Goal: Task Accomplishment & Management: Use online tool/utility

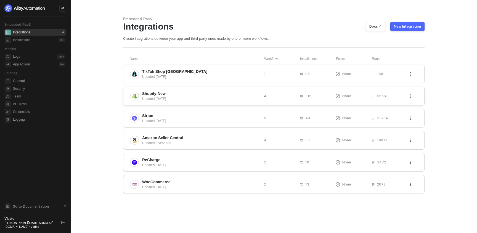
click at [158, 90] on div "Shopify:New Updated 7 months ago 4 315 None 56661" at bounding box center [273, 96] width 301 height 19
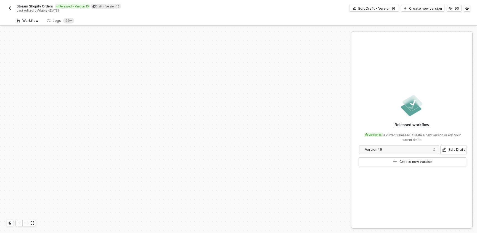
scroll to position [231, 0]
click at [61, 18] on div "Logs 99+" at bounding box center [60, 21] width 27 height 6
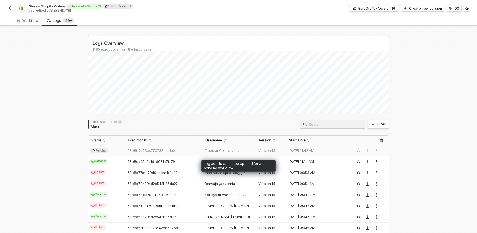
click at [244, 149] on div "Trapstar Collective ..." at bounding box center [226, 150] width 49 height 4
drag, startPoint x: 240, startPoint y: 153, endPoint x: 209, endPoint y: 119, distance: 45.1
click at [240, 153] on td "Trapstar Collective ..." at bounding box center [229, 150] width 54 height 11
drag, startPoint x: 228, startPoint y: 150, endPoint x: 225, endPoint y: 150, distance: 3.6
click at [227, 150] on span "Trapstar Collective ..." at bounding box center [222, 150] width 34 height 4
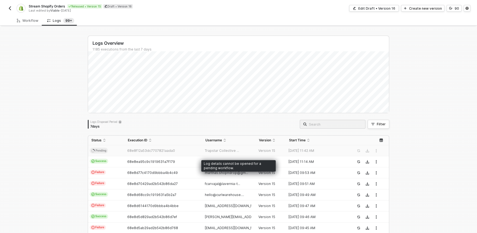
click at [164, 148] on td "68e8f12a53dc7707821aada0" at bounding box center [162, 150] width 77 height 11
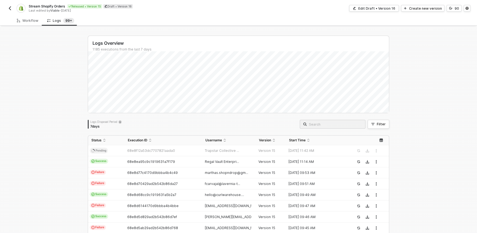
click at [339, 128] on span at bounding box center [333, 124] width 66 height 9
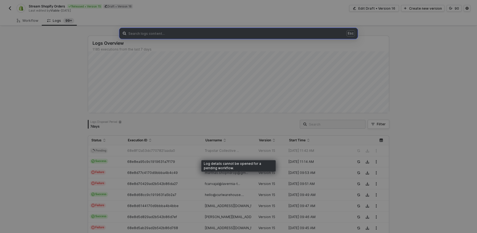
drag, startPoint x: 158, startPoint y: 148, endPoint x: 128, endPoint y: 151, distance: 29.9
click at [152, 149] on div "Esc" at bounding box center [238, 116] width 477 height 233
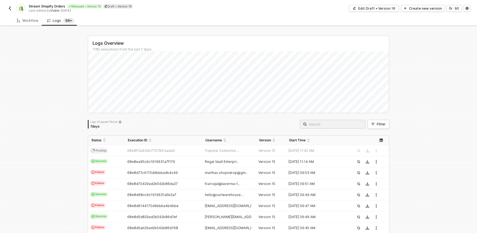
click at [127, 151] on div "Logs Overview 1185 executions from the last 7 days Sun 5 Success 116 Failure 30…" at bounding box center [238, 209] width 301 height 346
click at [99, 151] on span "Pending" at bounding box center [99, 151] width 18 height 6
click at [342, 123] on input "search" at bounding box center [335, 124] width 53 height 6
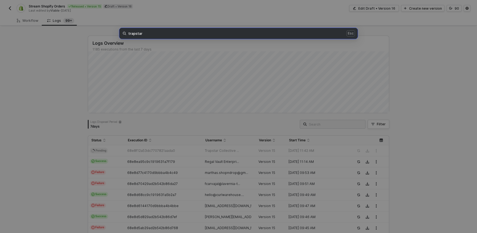
type input "trapstar"
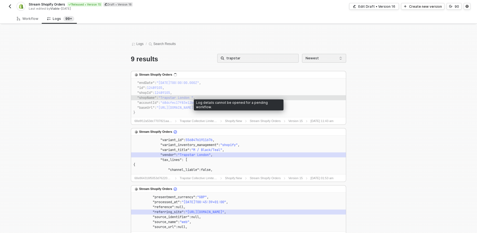
scroll to position [0, 0]
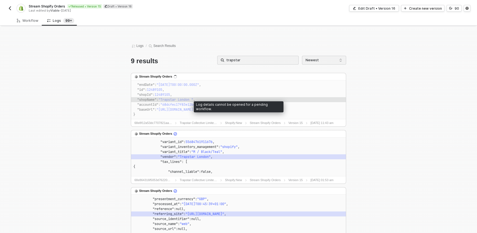
drag, startPoint x: 334, startPoint y: 121, endPoint x: 302, endPoint y: 117, distance: 32.4
click at [327, 121] on label "10 Oct 2025 11:43 am" at bounding box center [321, 123] width 23 height 5
click at [195, 110] on span ""https://app.triffin.com"" at bounding box center [175, 109] width 39 height 4
drag, startPoint x: 159, startPoint y: 130, endPoint x: 157, endPoint y: 128, distance: 3.5
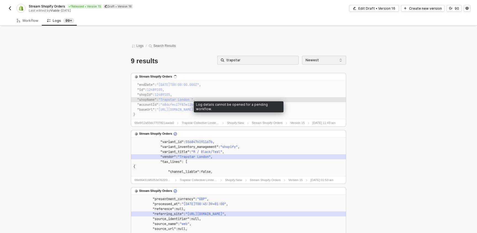
click at [156, 126] on div "68e8f12a53dc7707821aada0 Trapstar Collective LimitedqRjpM8yLJEAS5RgZW7kNP8 Shop…" at bounding box center [238, 123] width 215 height 8
click at [156, 125] on label "68e8f12a53dc7707821aada0" at bounding box center [153, 123] width 39 height 5
click at [307, 124] on div "68e8f12a53dc7707821aada0 Trapstar Collective LimitedqRjpM8yLJEAS5RgZW7kNP8 Shop…" at bounding box center [238, 122] width 208 height 5
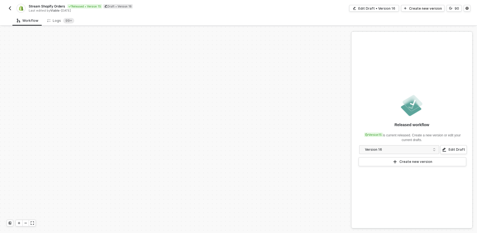
scroll to position [231, 0]
click at [45, 23] on div "Logs 99+" at bounding box center [61, 20] width 36 height 10
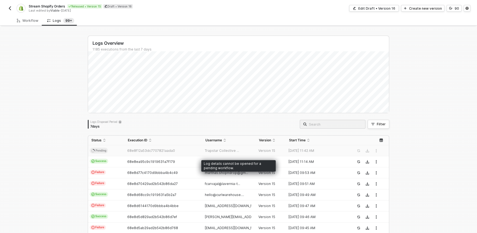
click at [214, 147] on td "Trapstar Collective ..." at bounding box center [229, 150] width 54 height 11
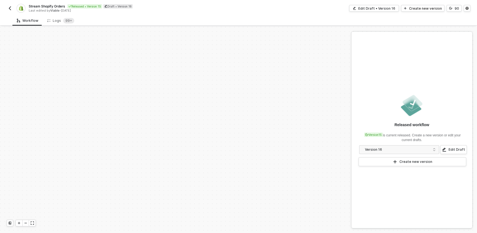
scroll to position [231, 0]
click at [63, 23] on span "99+" at bounding box center [68, 21] width 11 height 6
click at [46, 16] on div "Logs 99+" at bounding box center [61, 20] width 36 height 10
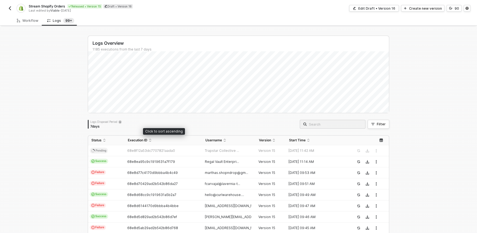
drag, startPoint x: 188, startPoint y: 143, endPoint x: 187, endPoint y: 150, distance: 6.4
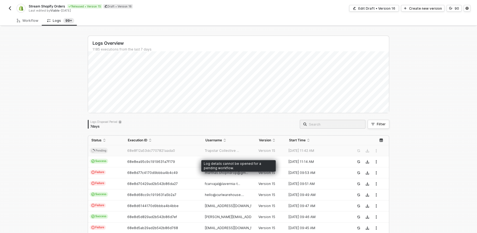
click at [187, 150] on div "68e8f12a53dc7707821aada0" at bounding box center [160, 150] width 73 height 4
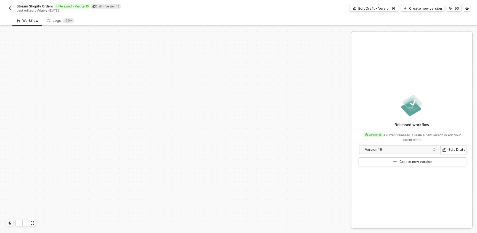
scroll to position [231, 0]
click at [48, 15] on div "Stream Shopify Orders Released • Version 15 Draft • Version 16 Last edited by V…" at bounding box center [239, 7] width 464 height 15
click at [55, 22] on div "Logs 99+" at bounding box center [60, 21] width 27 height 6
click at [57, 22] on div "Logs 99+" at bounding box center [60, 21] width 27 height 6
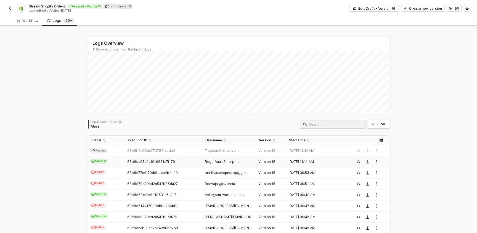
click at [331, 120] on span at bounding box center [333, 124] width 66 height 9
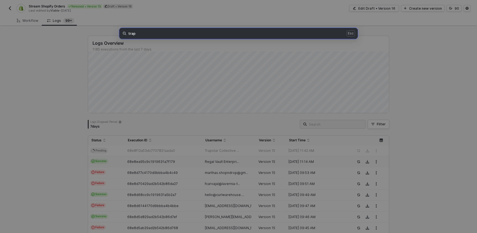
type input "trap"
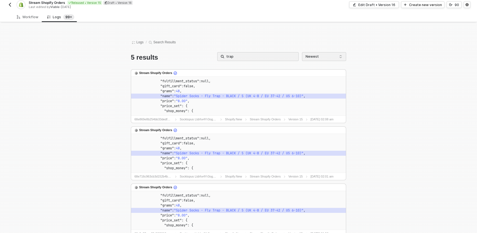
scroll to position [0, 0]
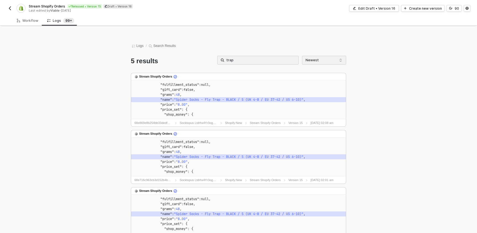
click at [237, 59] on input "trap" at bounding box center [260, 60] width 69 height 6
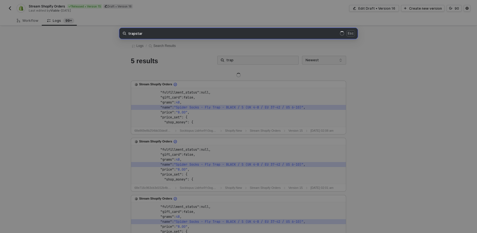
type input "trapstar"
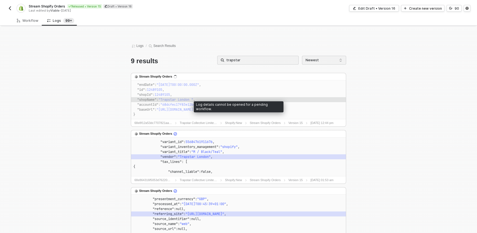
type input "trapstar\"
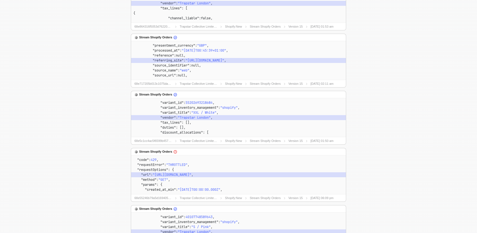
scroll to position [156, 0]
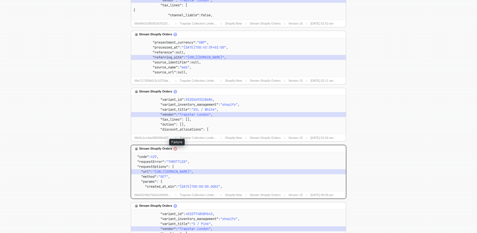
click at [177, 148] on icon "icon-exclamation" at bounding box center [175, 148] width 3 height 3
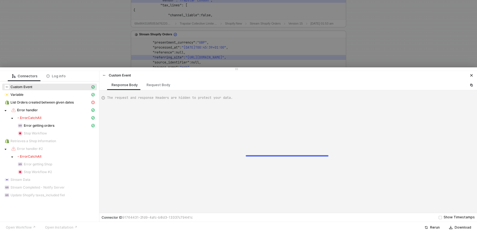
type textarea "{ "json": { "startDate": "2025-04-01T00:00:00.000Z", "endDate": "2025-10-07T00:…"
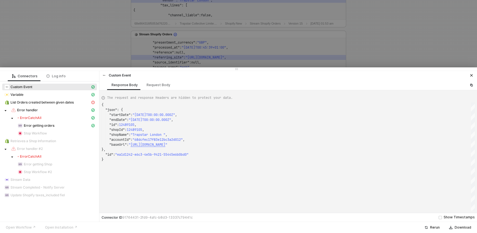
drag, startPoint x: 51, startPoint y: 63, endPoint x: 66, endPoint y: 51, distance: 19.2
click at [51, 63] on div at bounding box center [238, 116] width 477 height 233
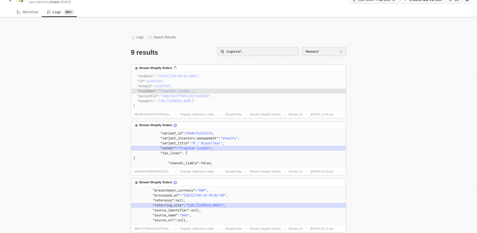
scroll to position [0, 0]
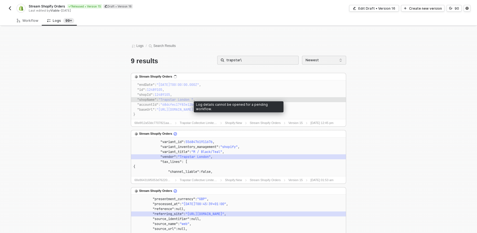
click at [211, 108] on code ""baseUrl" : "https://app.triffin.com"" at bounding box center [238, 109] width 210 height 5
click at [193, 92] on code ""id" : 12489105 ," at bounding box center [238, 89] width 210 height 5
